Goal: Information Seeking & Learning: Learn about a topic

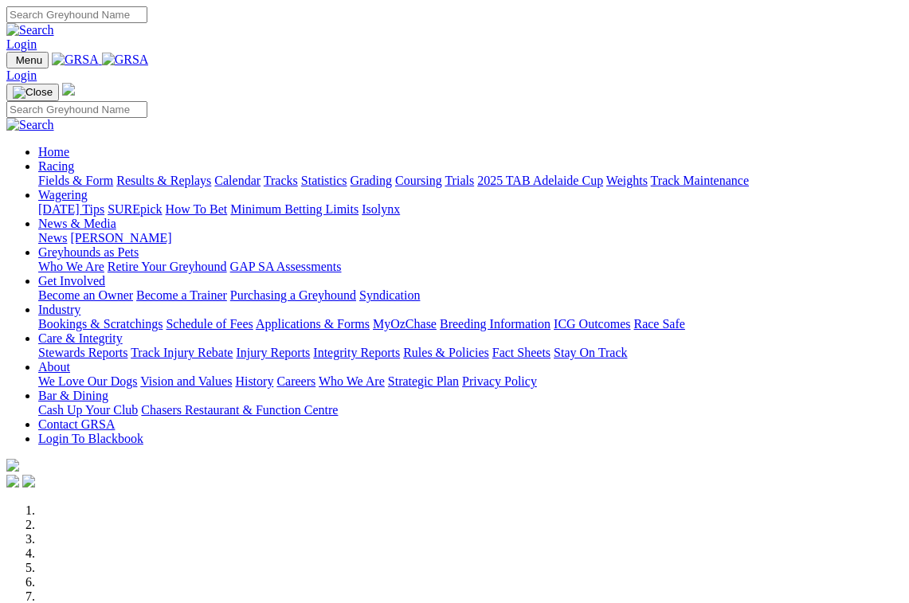
click at [74, 159] on link "Racing" at bounding box center [56, 166] width 36 height 14
click at [208, 174] on link "Results & Replays" at bounding box center [163, 181] width 95 height 14
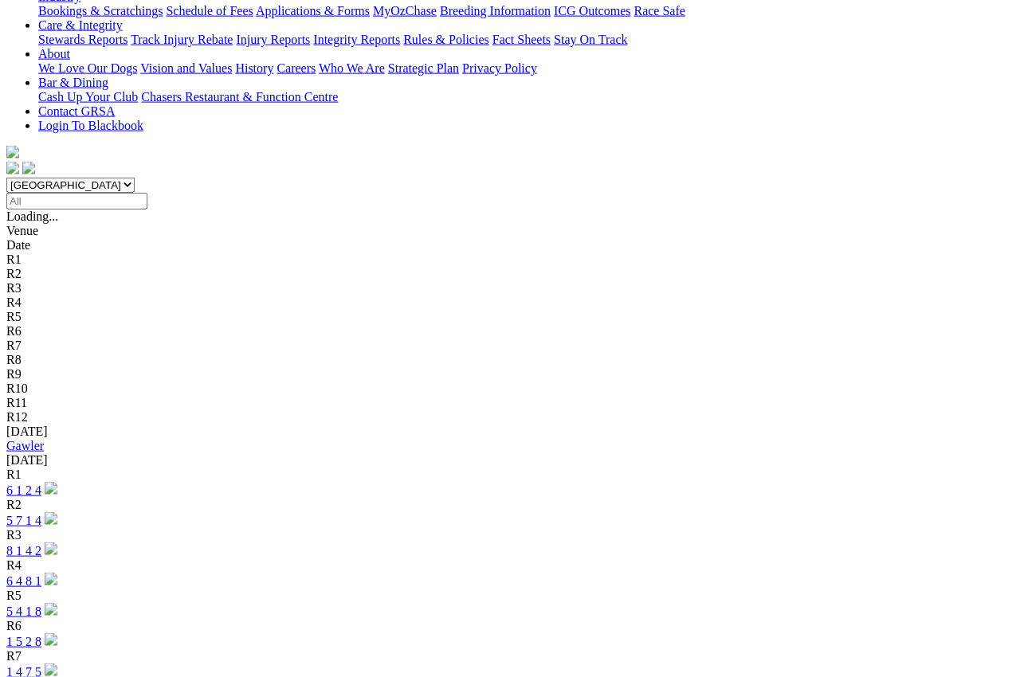
scroll to position [343, 0]
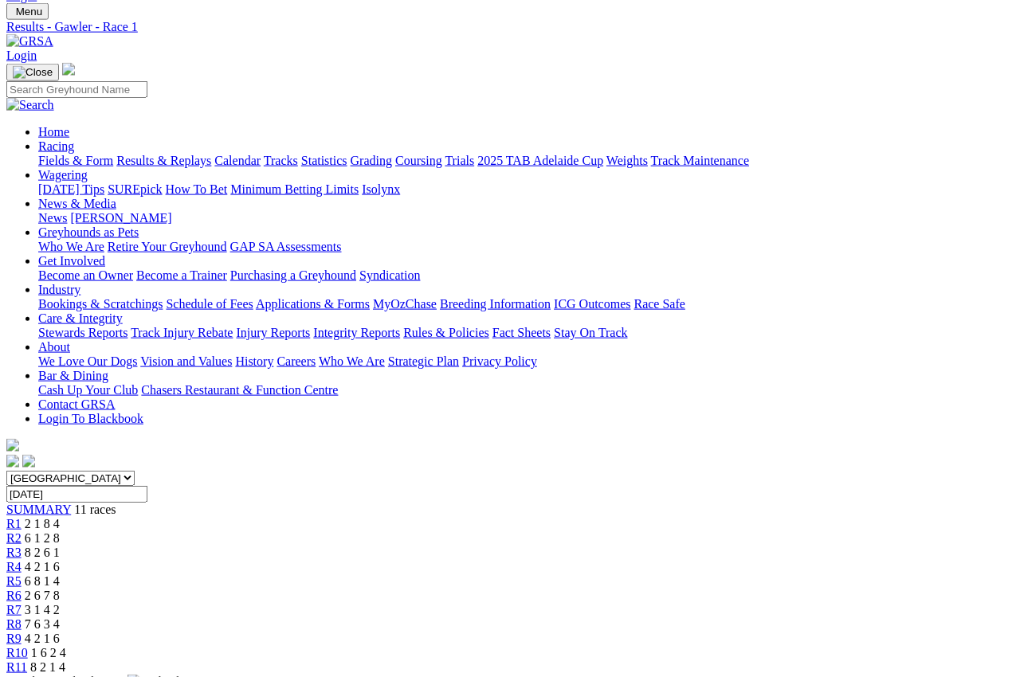
scroll to position [49, 0]
click at [22, 531] on span "R2" at bounding box center [13, 538] width 15 height 14
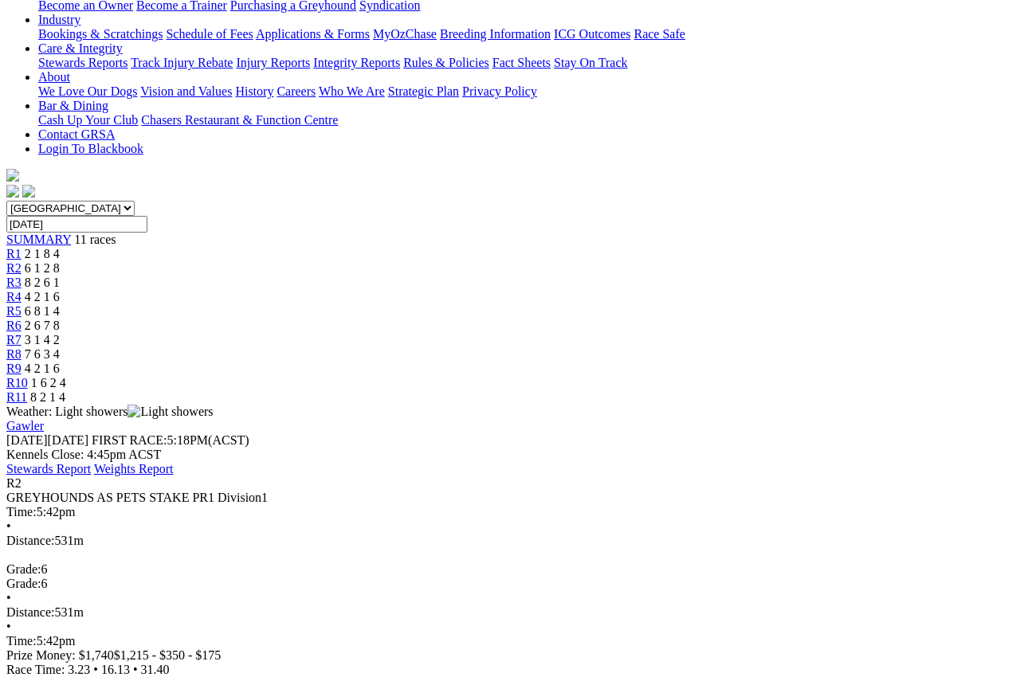
scroll to position [319, 0]
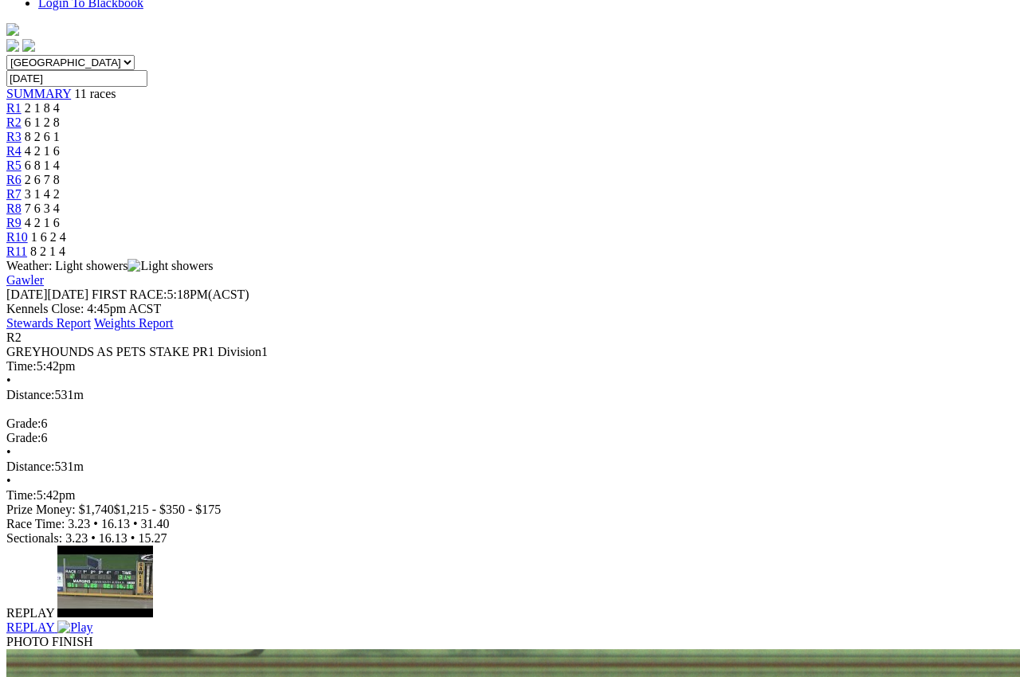
scroll to position [468, 0]
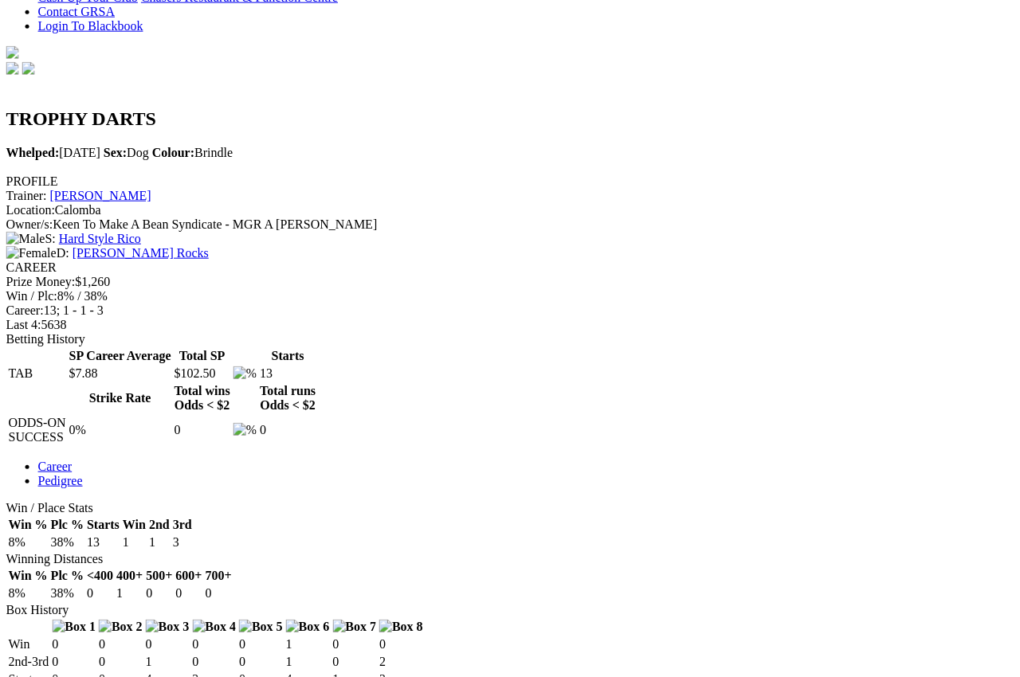
scroll to position [442, 2]
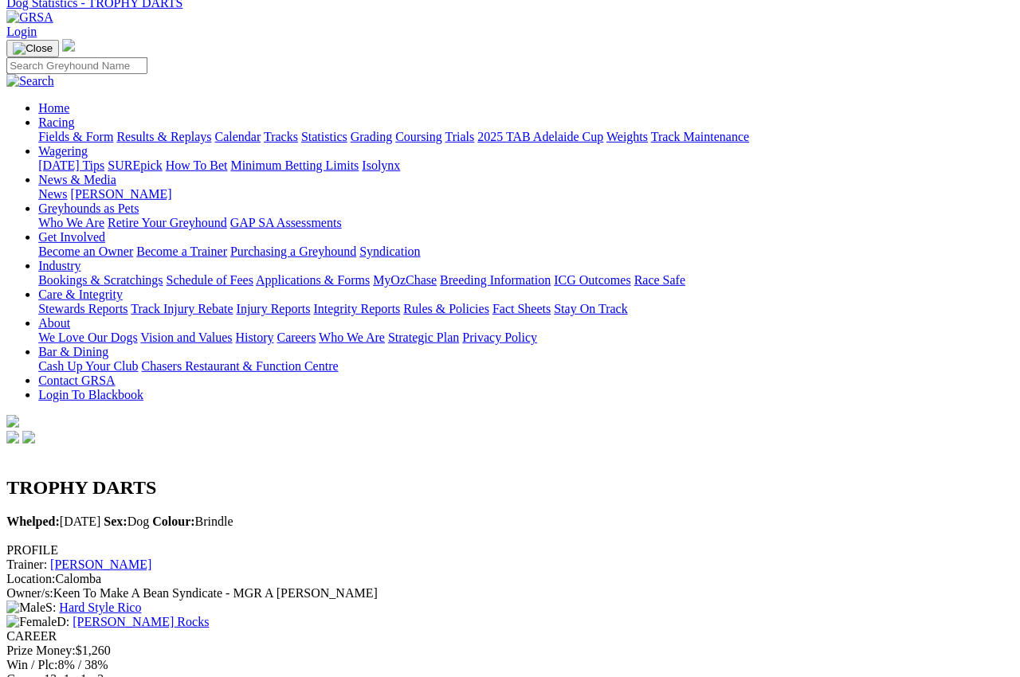
scroll to position [0, 3]
